Goal: Task Accomplishment & Management: Manage account settings

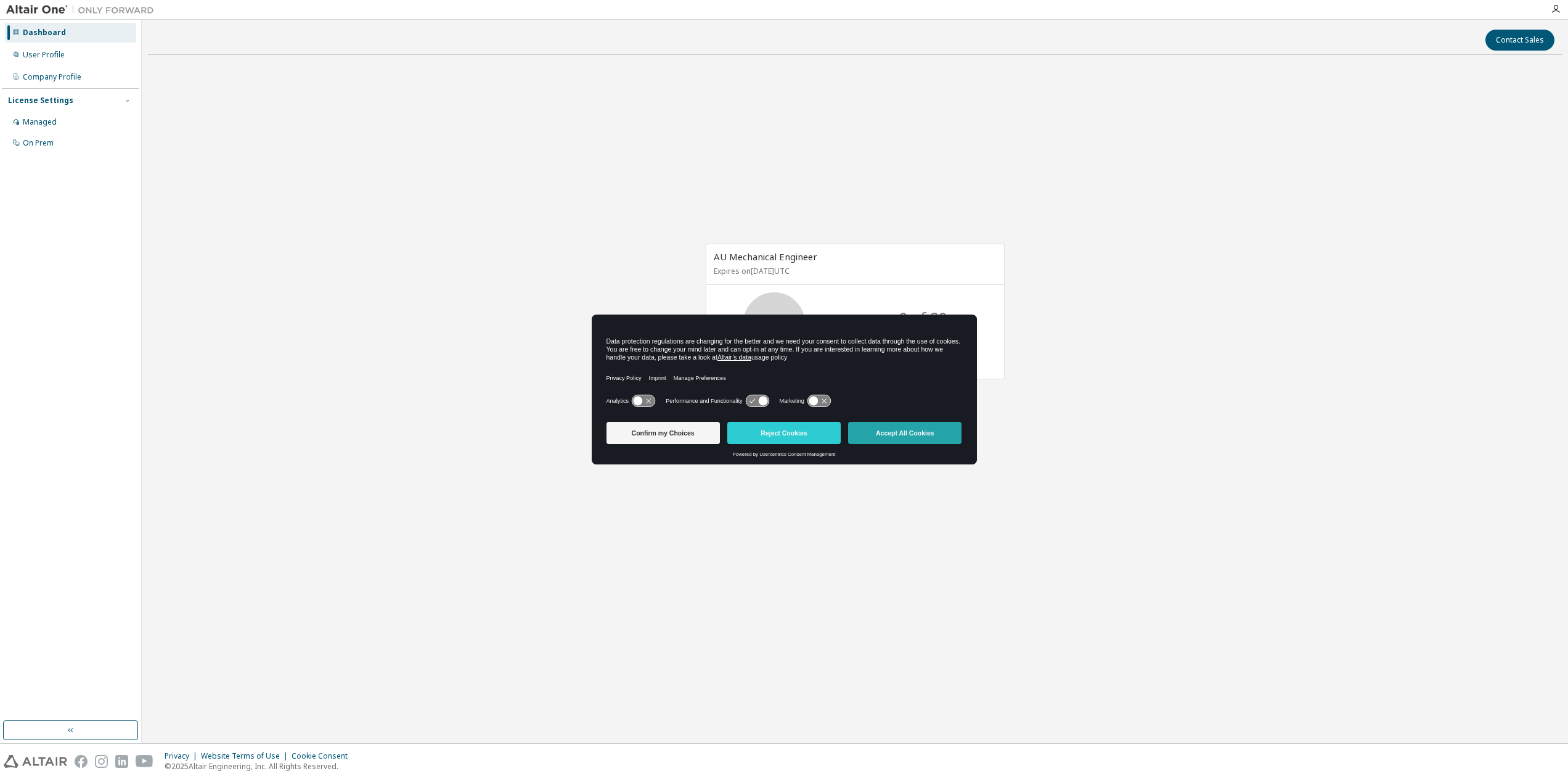
click at [899, 435] on button "Accept All Cookies" at bounding box center [904, 432] width 113 height 22
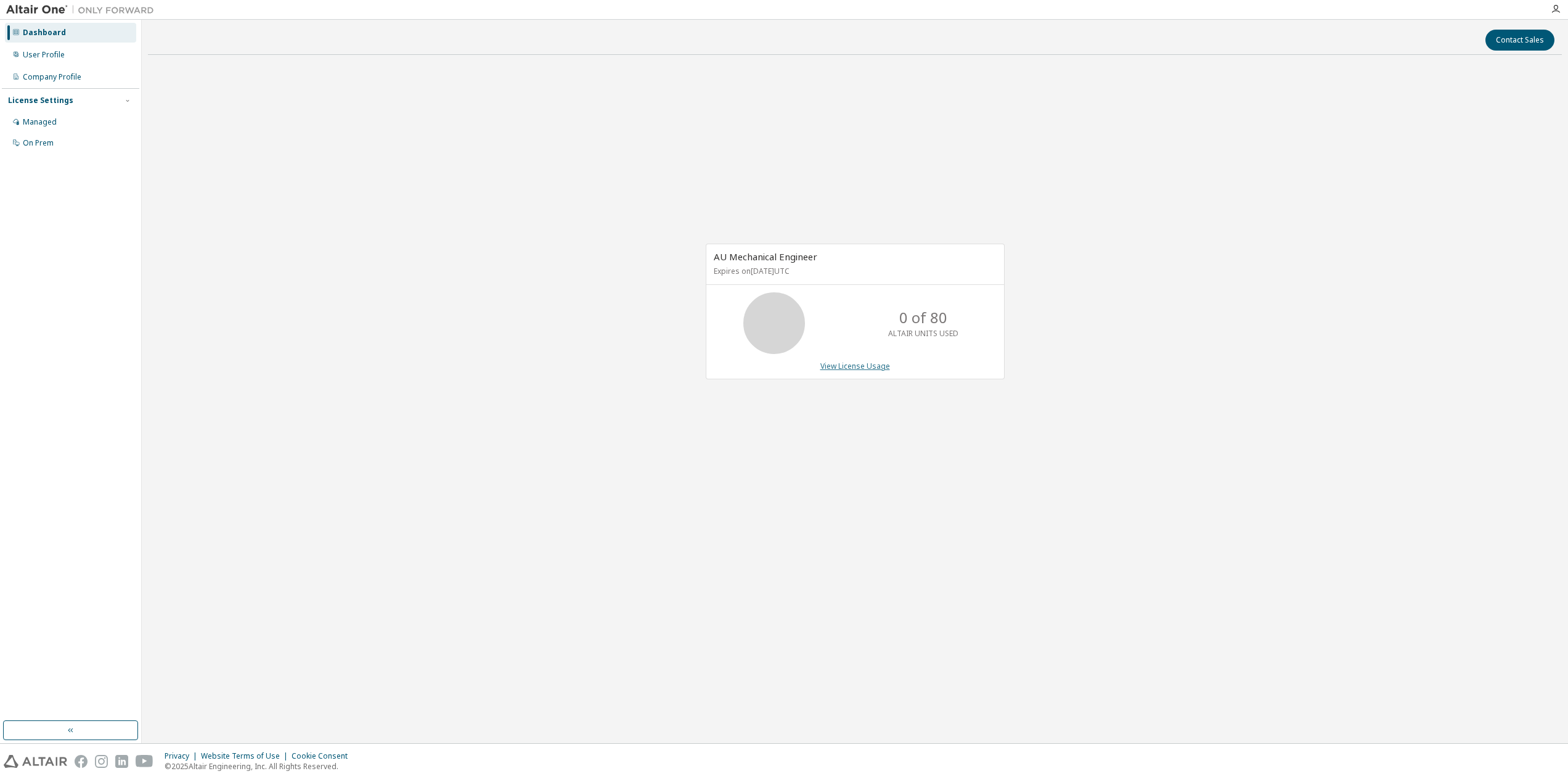
click at [858, 363] on link "View License Usage" at bounding box center [855, 366] width 70 height 11
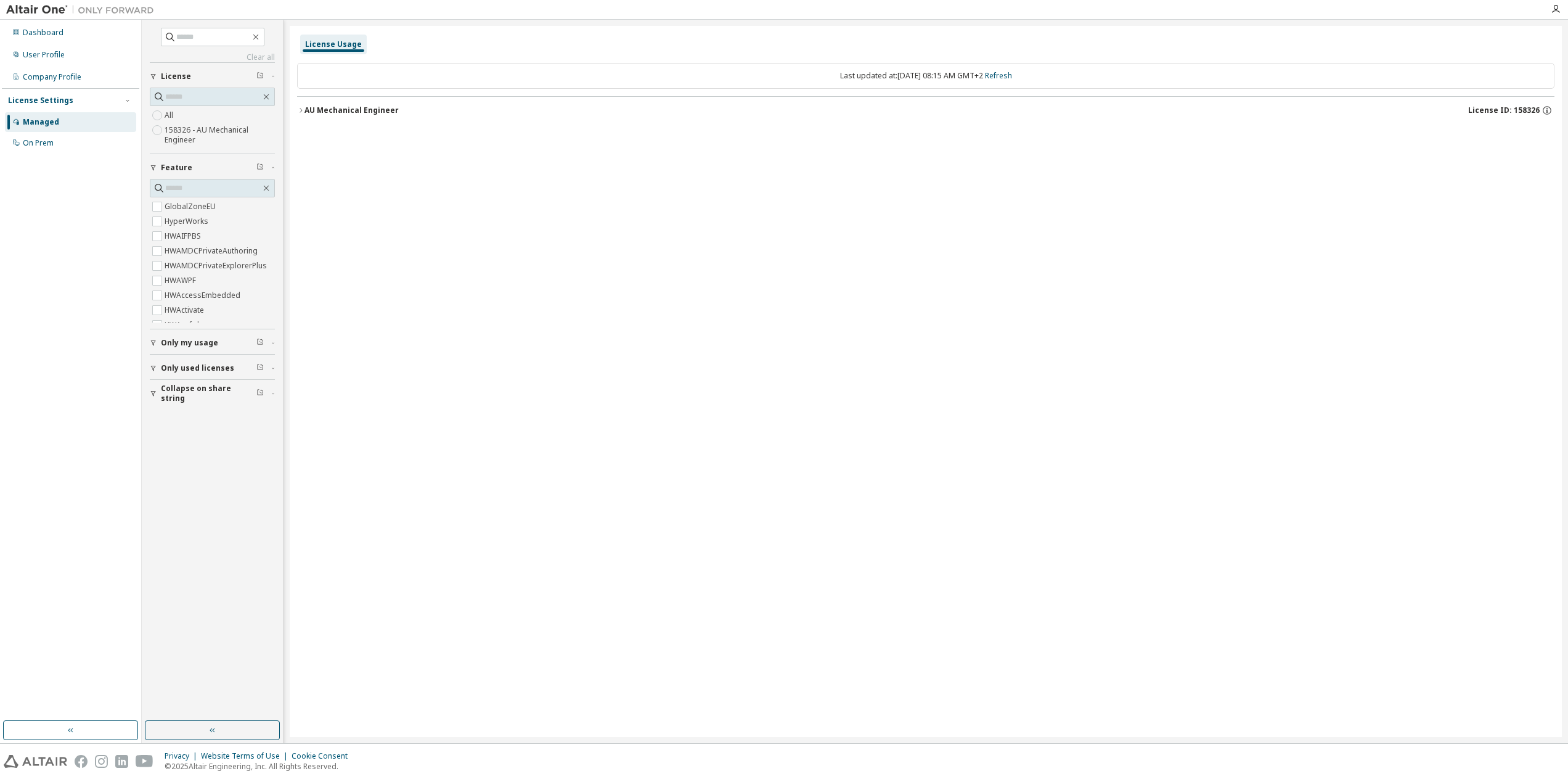
click at [300, 108] on icon "button" at bounding box center [301, 110] width 2 height 5
click at [302, 108] on icon "button" at bounding box center [301, 110] width 8 height 8
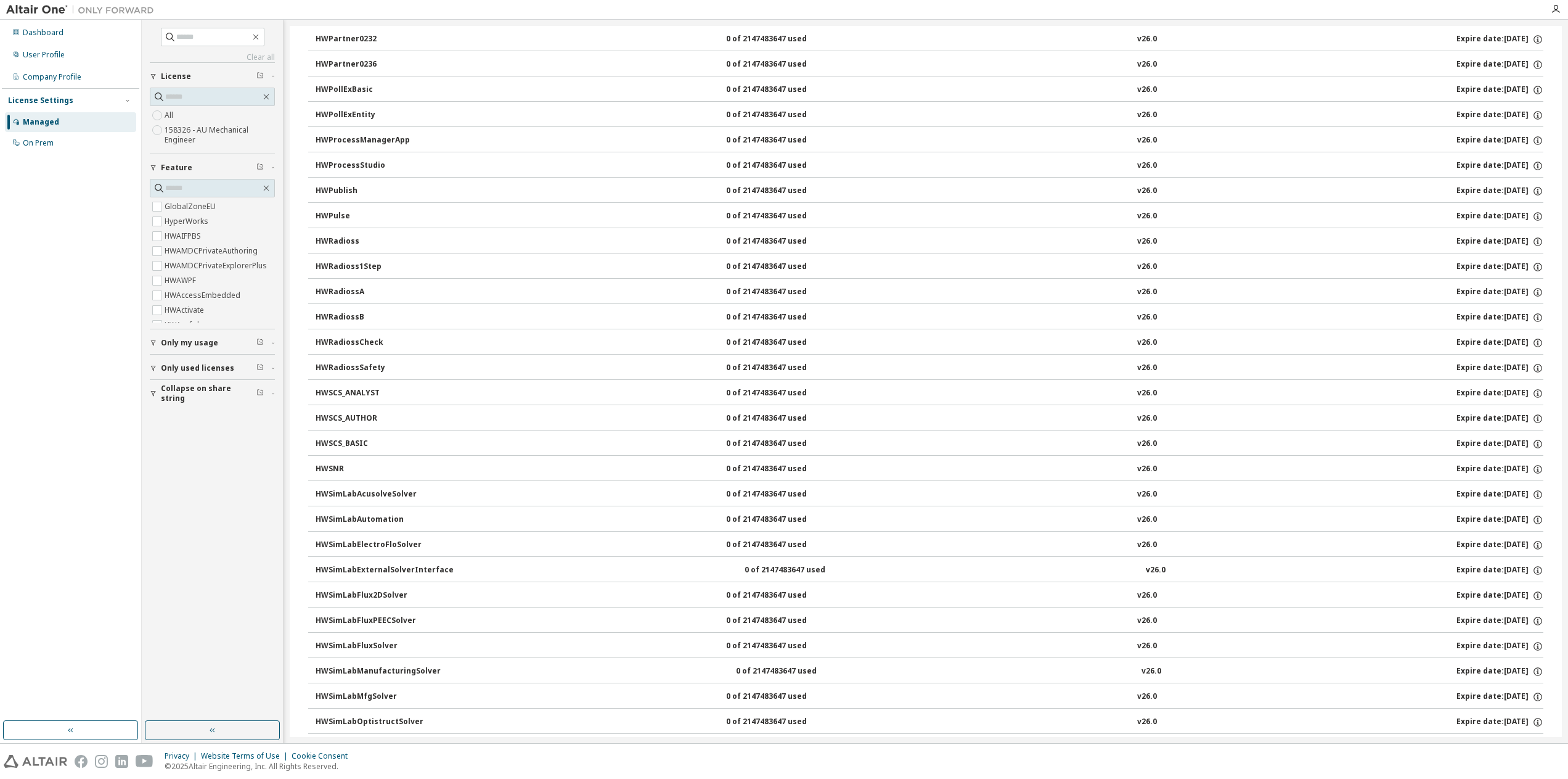
scroll to position [7580, 0]
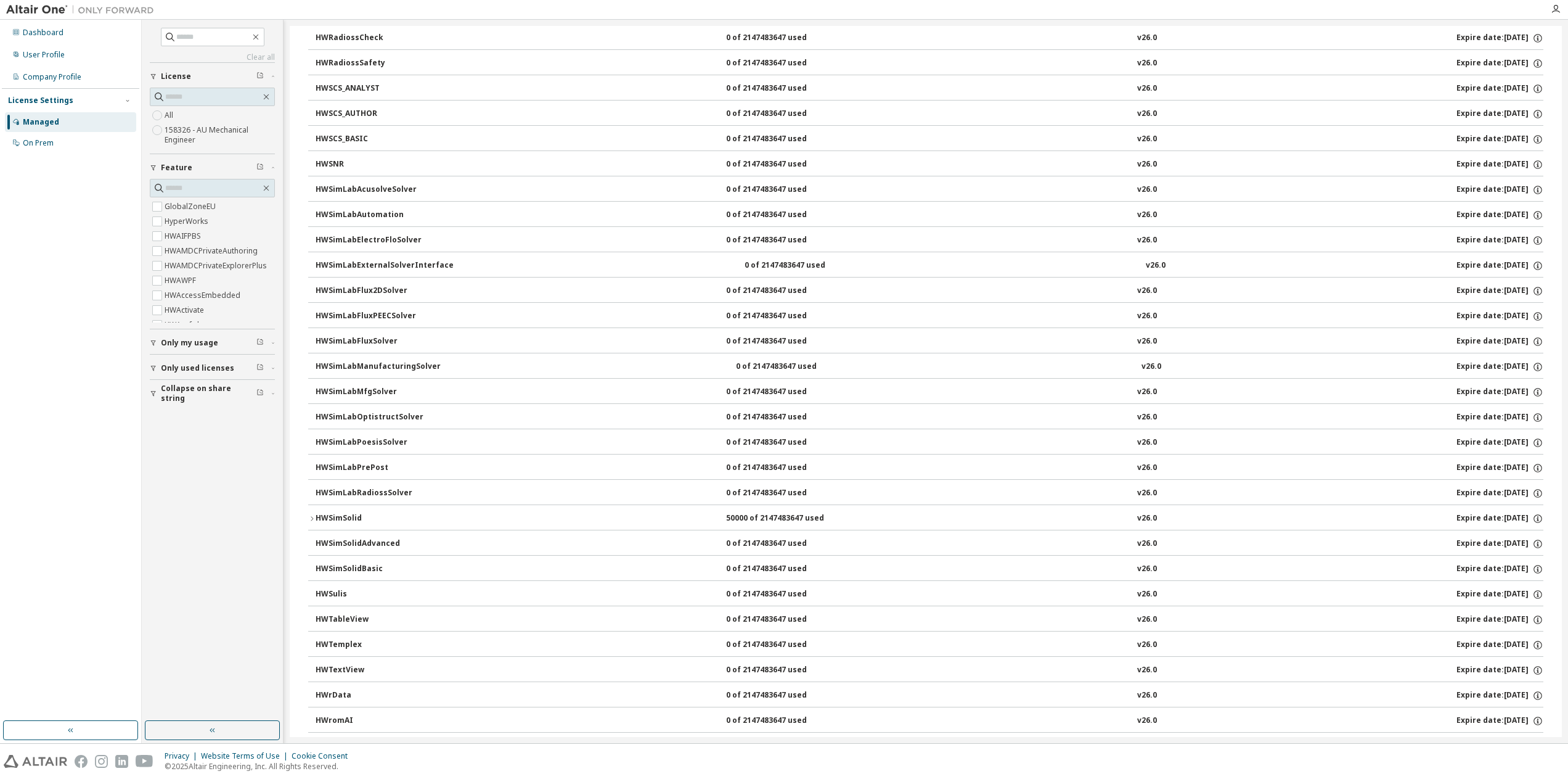
click at [312, 516] on icon "button" at bounding box center [311, 519] width 2 height 5
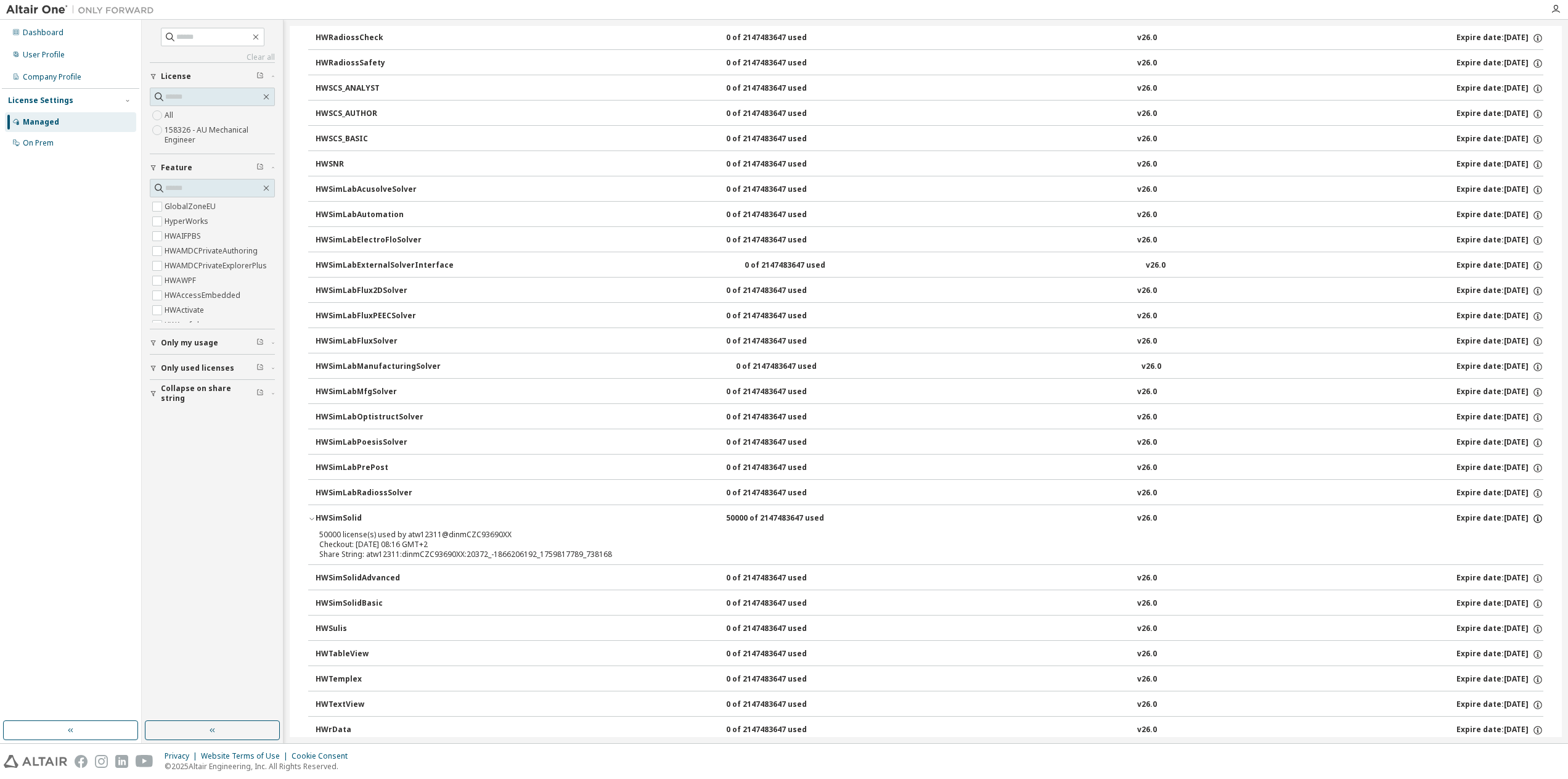
click at [1532, 513] on icon "button" at bounding box center [1538, 519] width 11 height 11
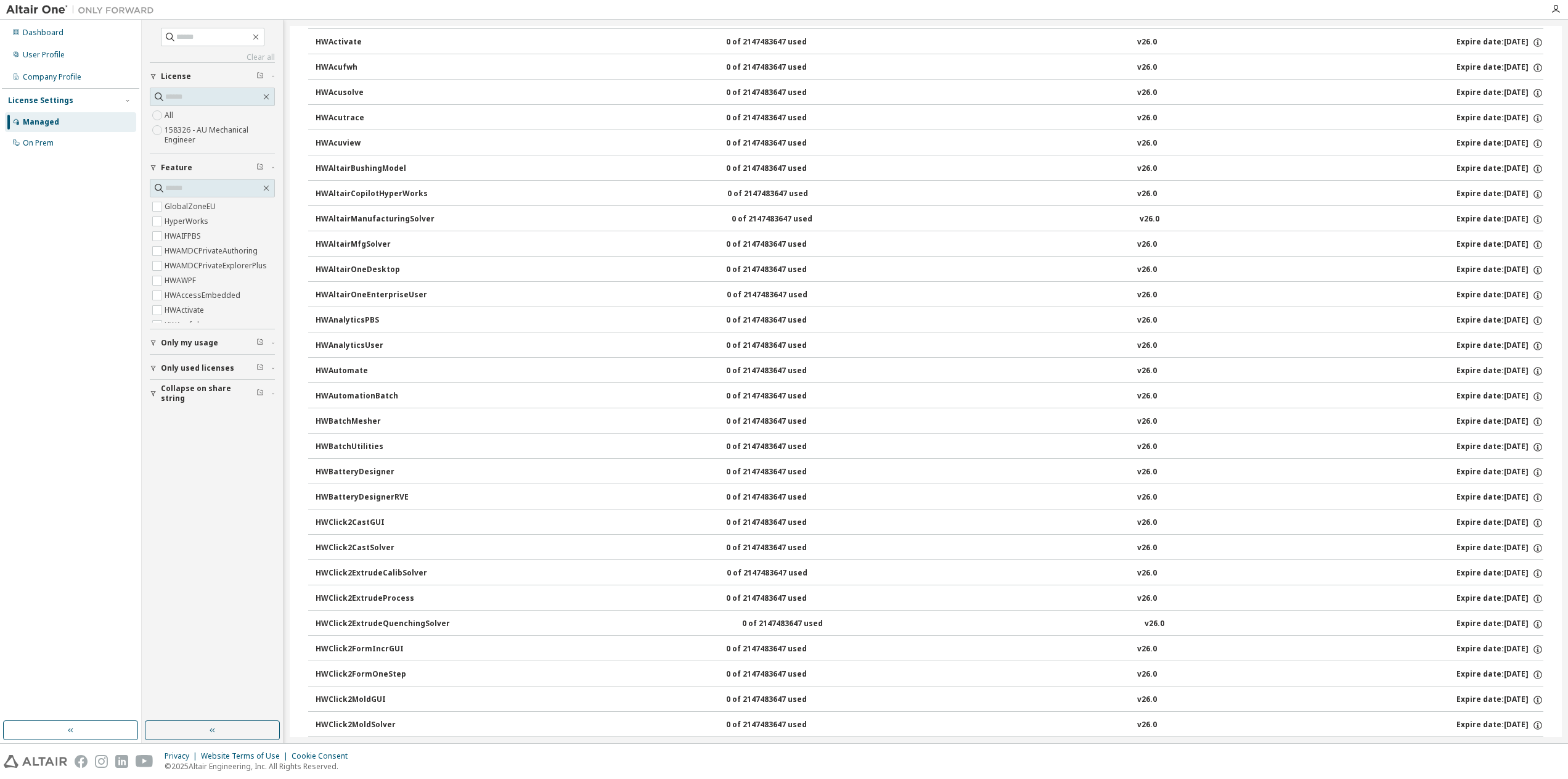
scroll to position [0, 0]
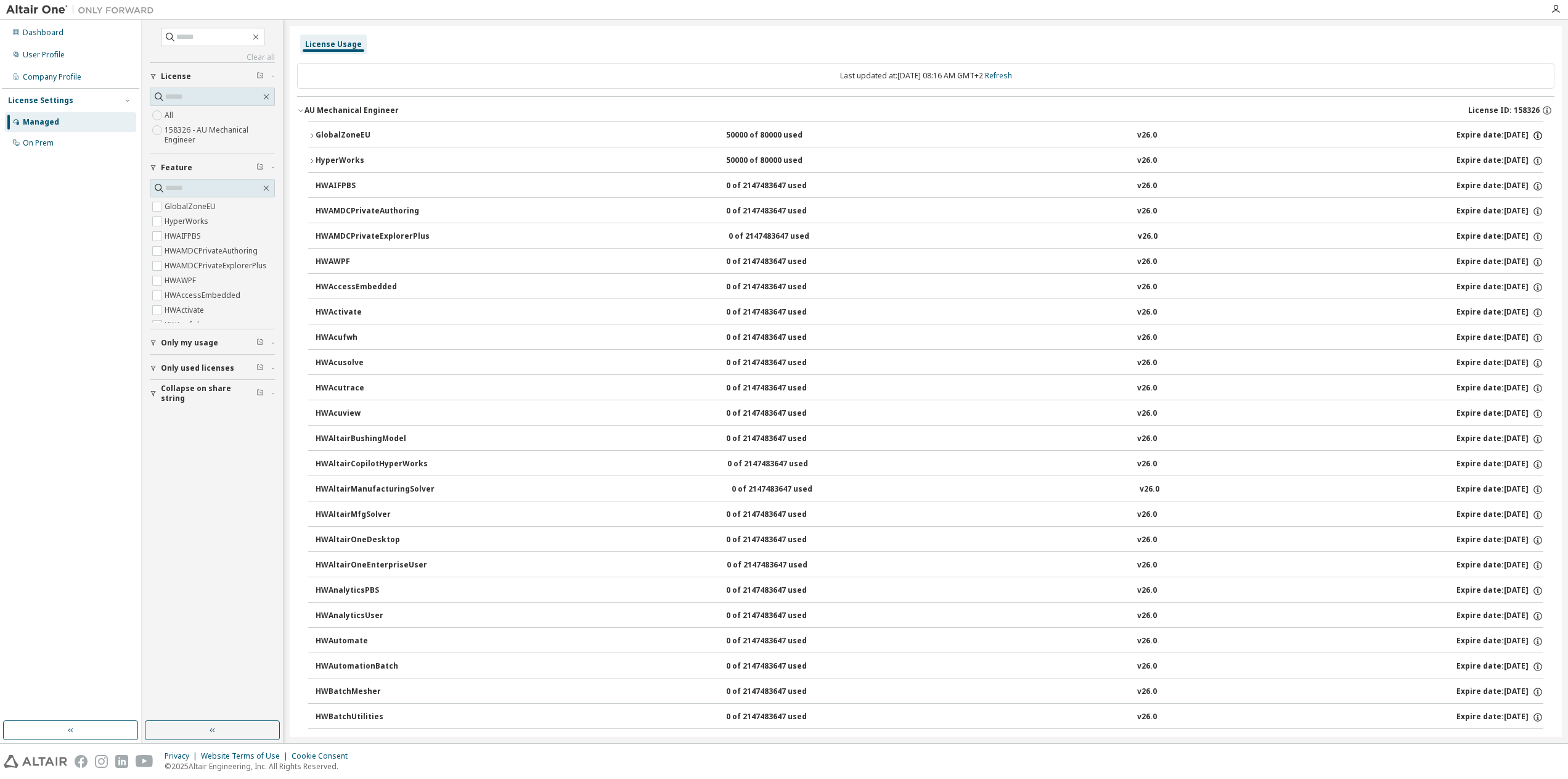
click at [1533, 135] on icon "button" at bounding box center [1538, 135] width 11 height 11
